Goal: Task Accomplishment & Management: Manage account settings

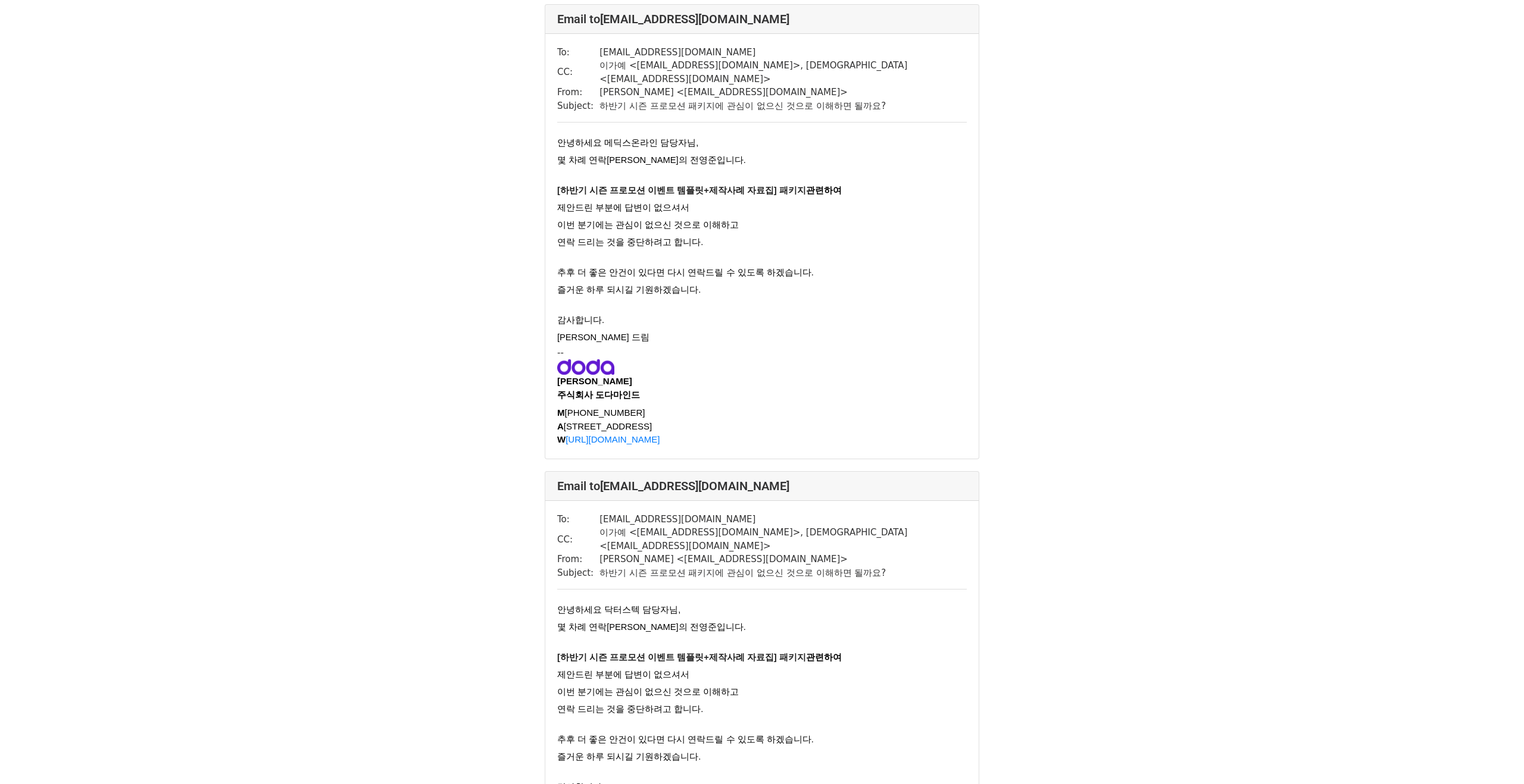
scroll to position [1293, 0]
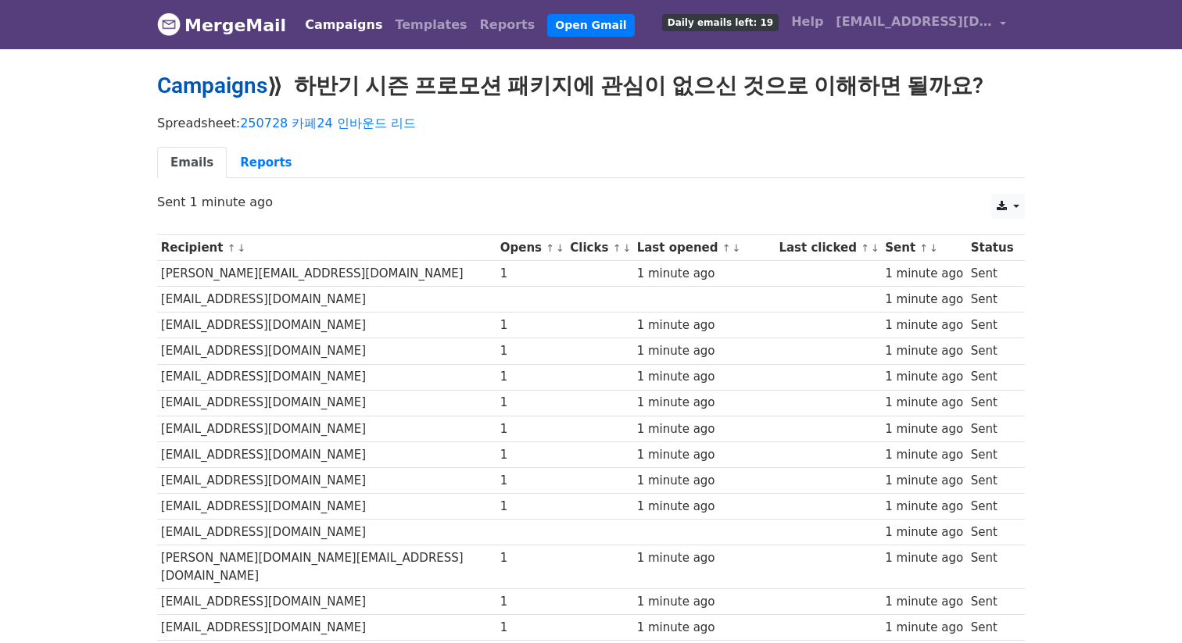
click at [251, 89] on link "Campaigns" at bounding box center [212, 86] width 110 height 26
click at [250, 88] on link "Campaigns" at bounding box center [212, 86] width 110 height 26
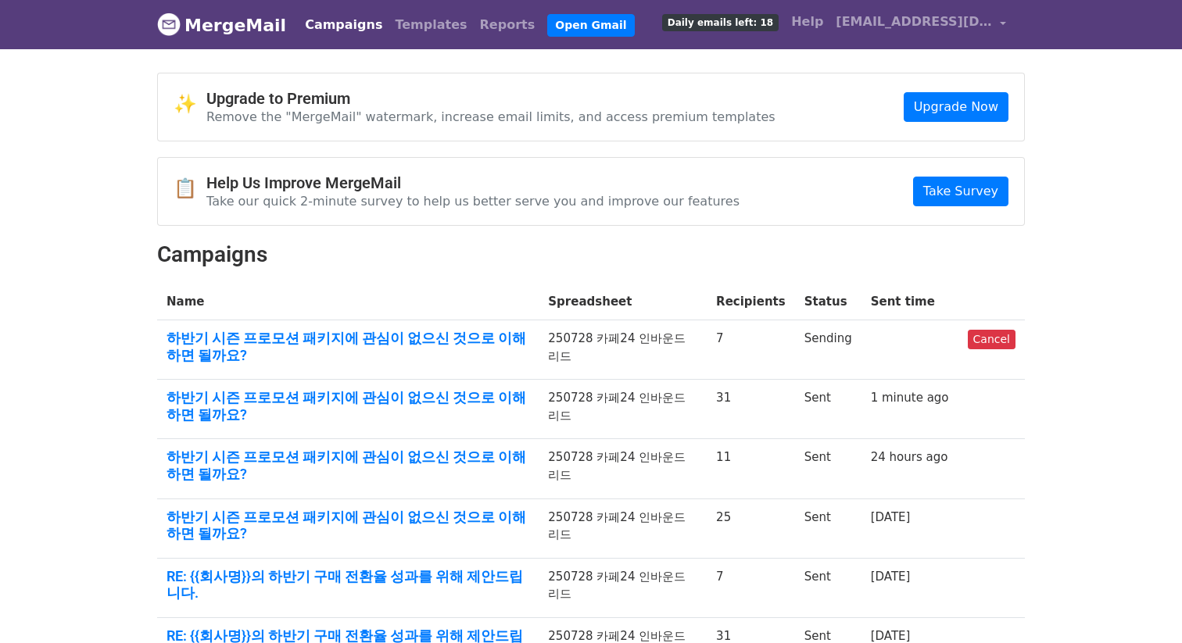
click at [255, 96] on h4 "Upgrade to Premium" at bounding box center [490, 98] width 569 height 19
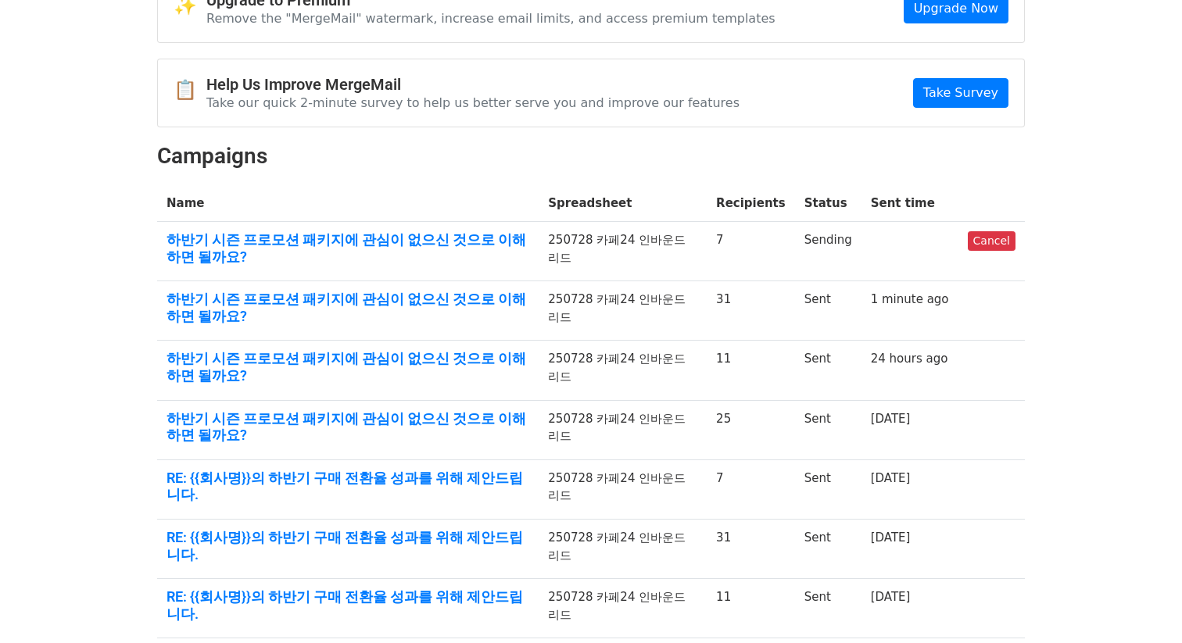
scroll to position [97, 0]
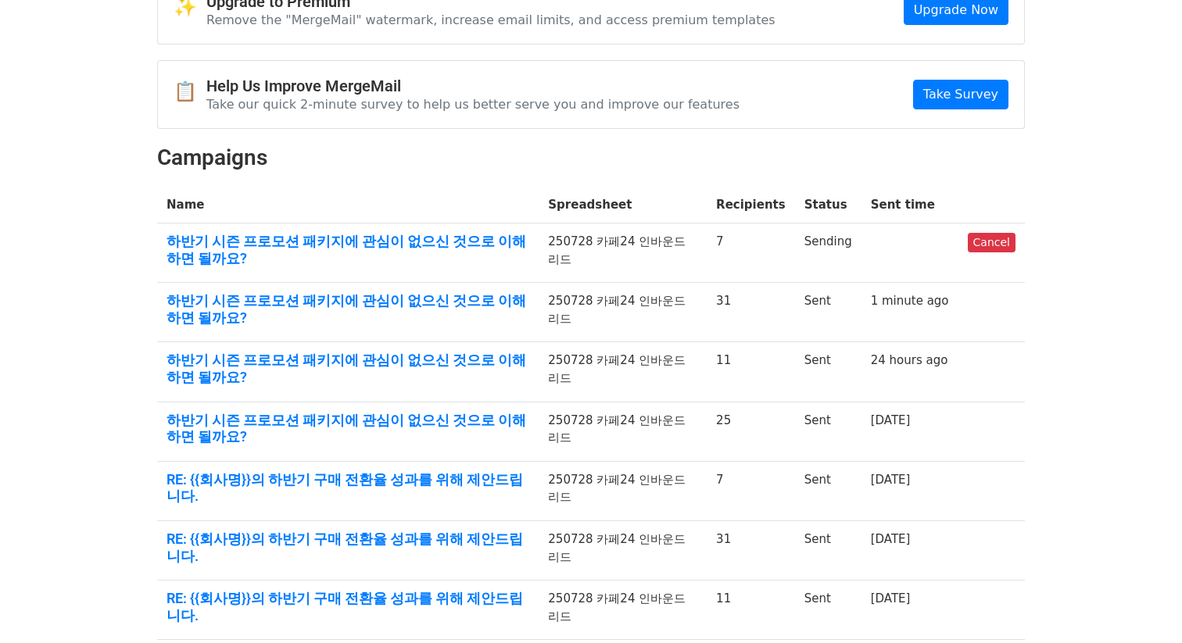
click at [923, 241] on td at bounding box center [909, 253] width 97 height 59
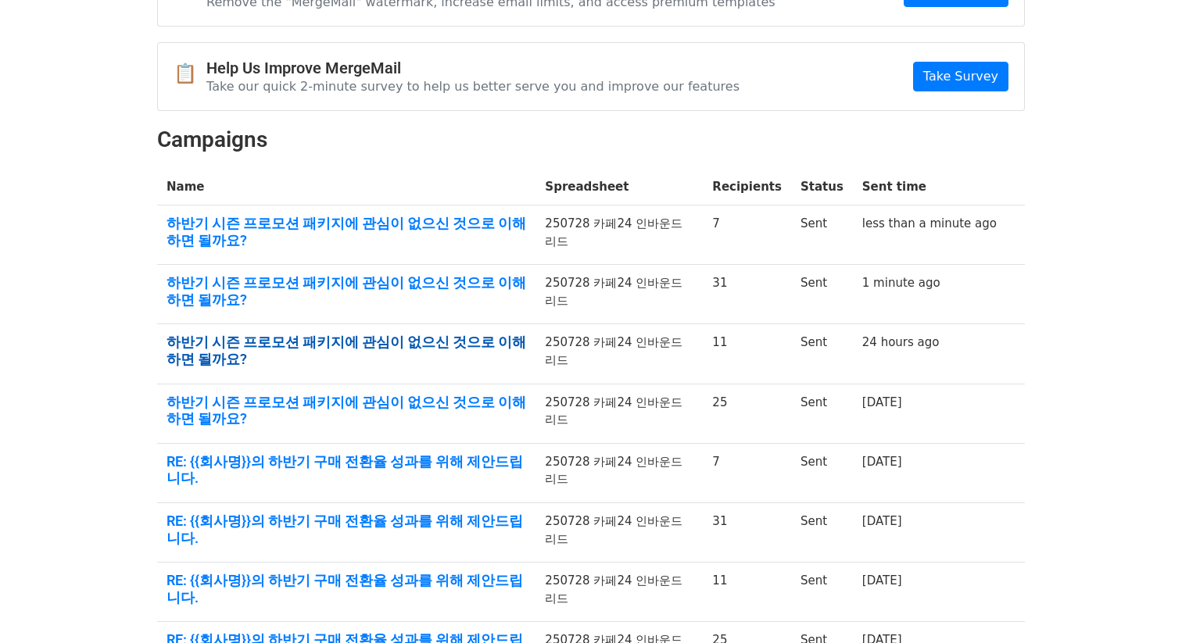
drag, startPoint x: 946, startPoint y: 349, endPoint x: 399, endPoint y: 311, distance: 548.4
click at [399, 311] on tbody "Name Spreadsheet Recipients Status Sent time 하반기 시즌 프로모션 패키지에 관심이 없으신 것으로 이해하면 …" at bounding box center [591, 485] width 868 height 632
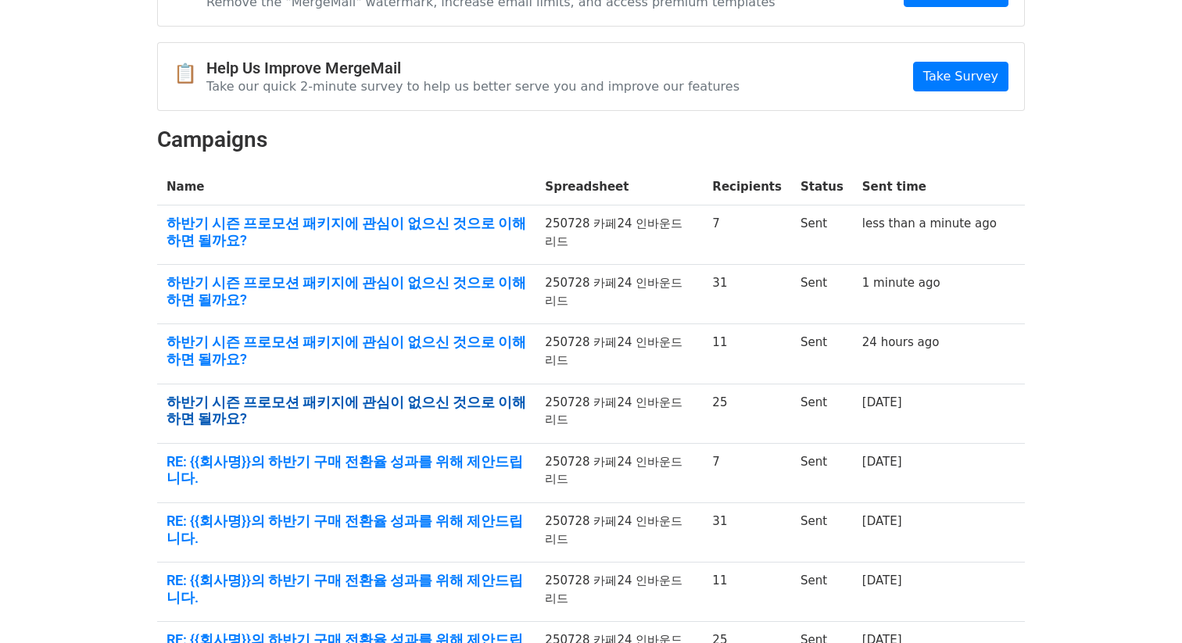
click at [510, 394] on link "하반기 시즌 프로모션 패키지에 관심이 없으신 것으로 이해하면 될까요?" at bounding box center [346, 411] width 360 height 34
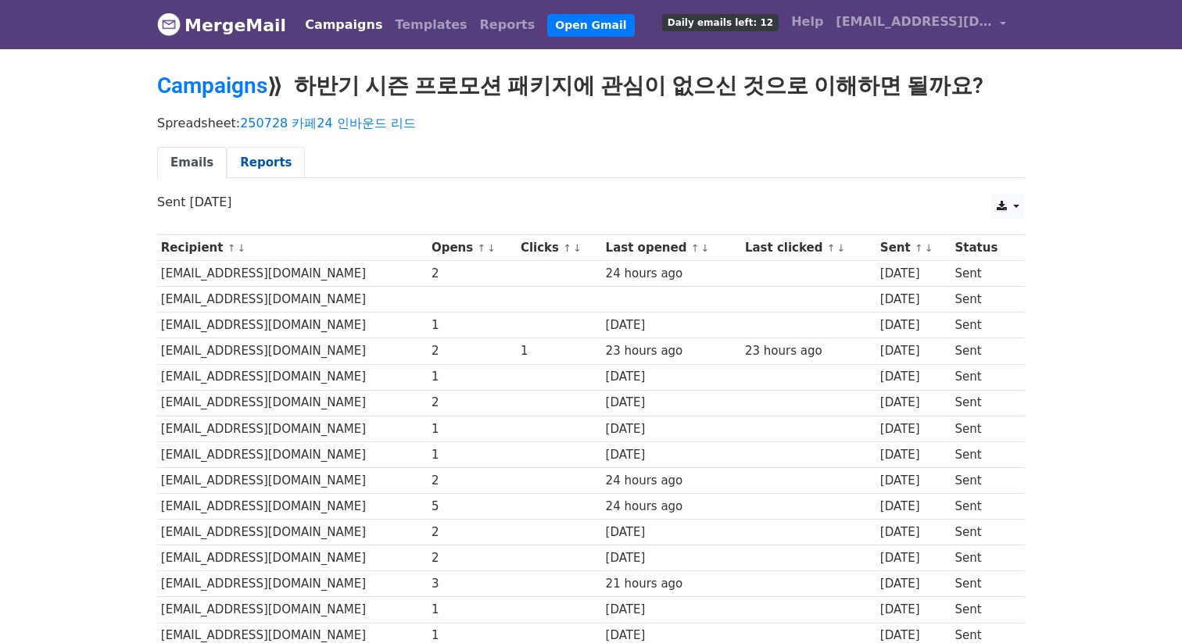
click at [260, 166] on link "Reports" at bounding box center [266, 163] width 78 height 32
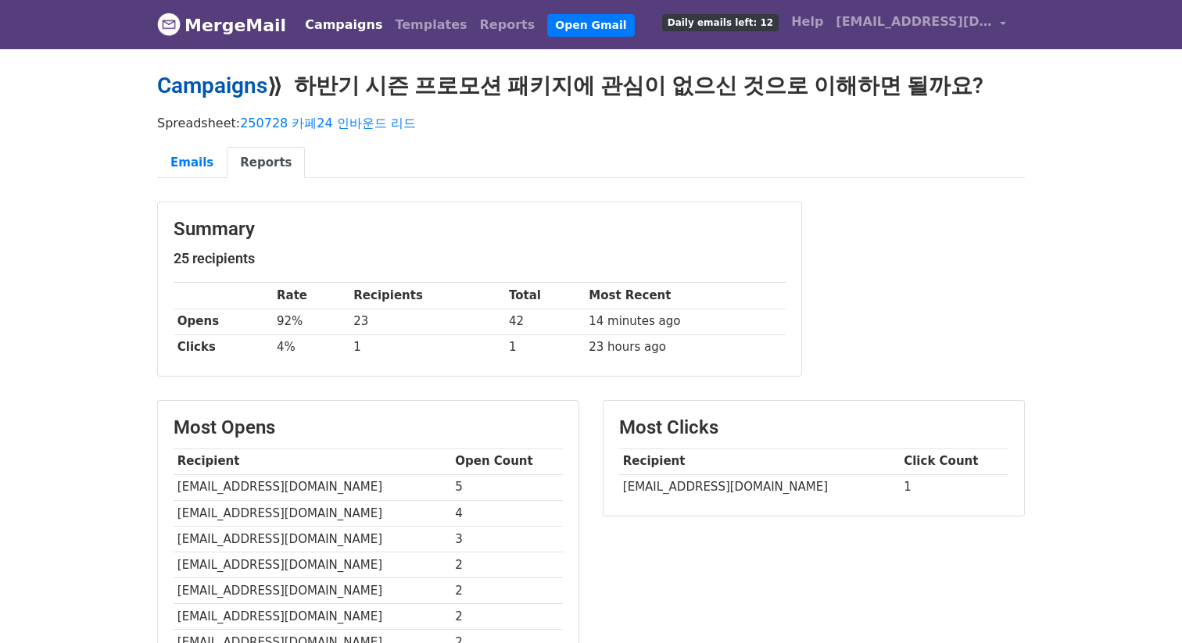
click at [227, 83] on link "Campaigns" at bounding box center [212, 86] width 110 height 26
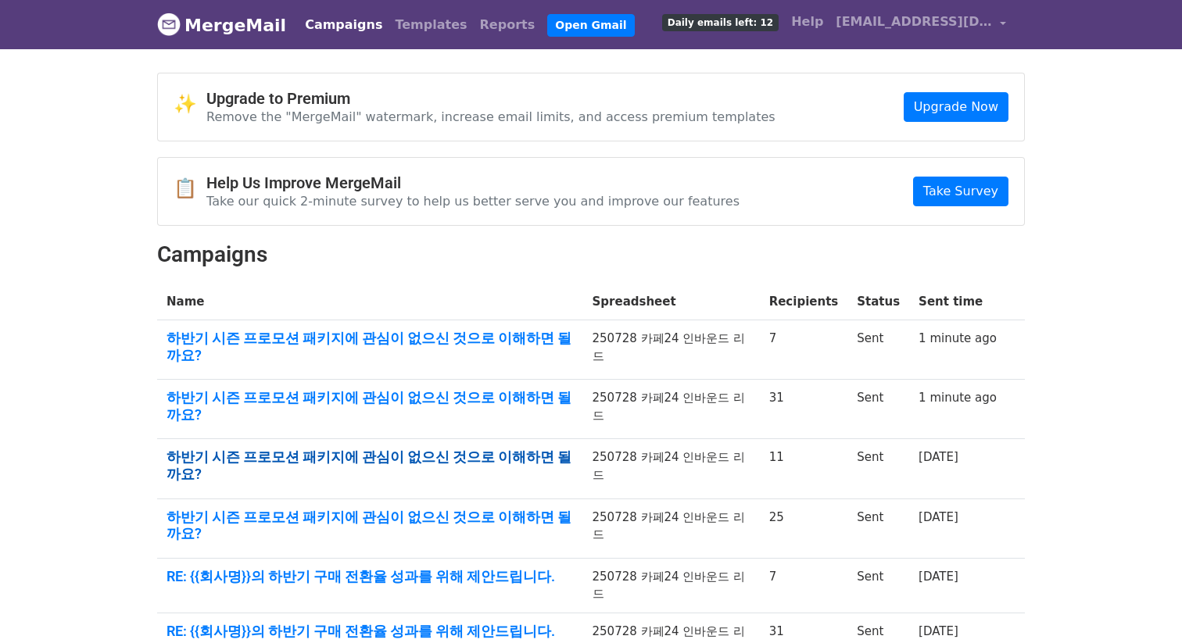
click at [523, 449] on link "하반기 시즌 프로모션 패키지에 관심이 없으신 것으로 이해하면 될까요?" at bounding box center [369, 466] width 407 height 34
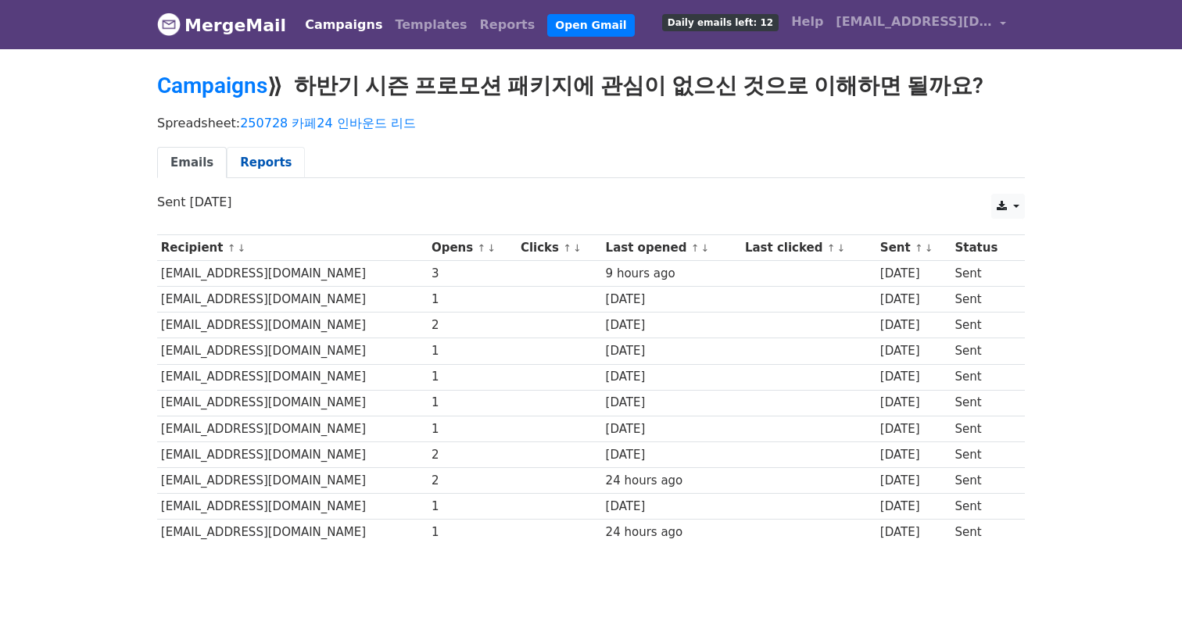
click at [235, 152] on link "Reports" at bounding box center [266, 163] width 78 height 32
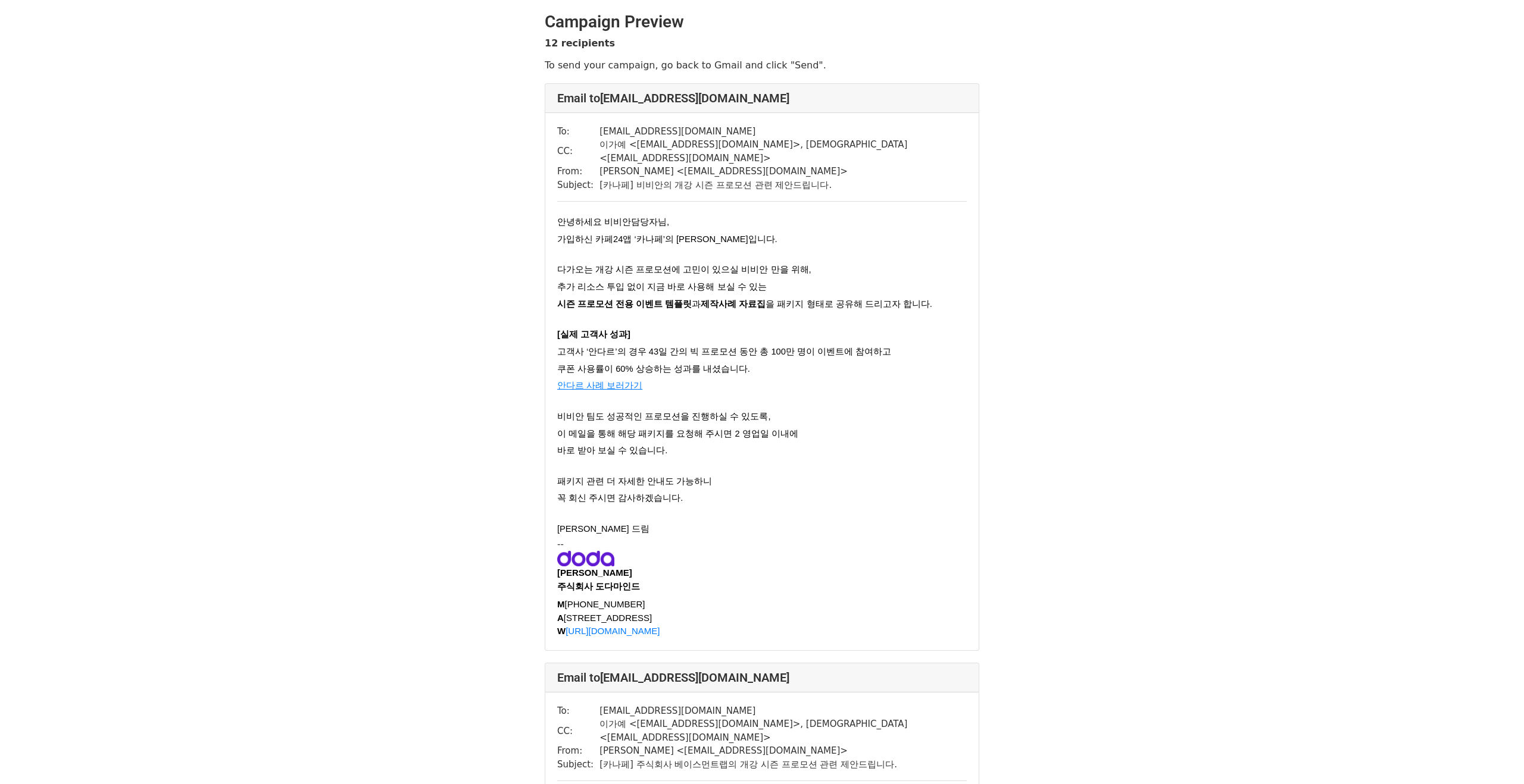
click at [644, 178] on td "[카나페] 비비안의 개강 시즌 프로모션 관련 제안드립니다." at bounding box center [783, 185] width 367 height 14
